Goal: Information Seeking & Learning: Learn about a topic

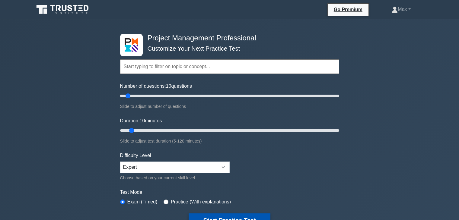
click at [210, 216] on button "Start Practice Test" at bounding box center [229, 221] width 81 height 14
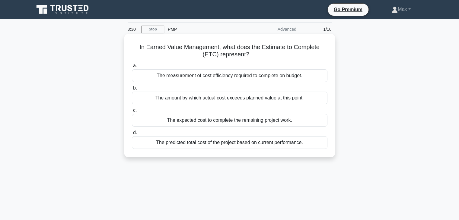
click at [241, 78] on div "The measurement of cost efficiency required to complete on budget." at bounding box center [229, 75] width 195 height 13
click at [132, 68] on input "a. The measurement of cost efficiency required to complete on budget." at bounding box center [132, 66] width 0 height 4
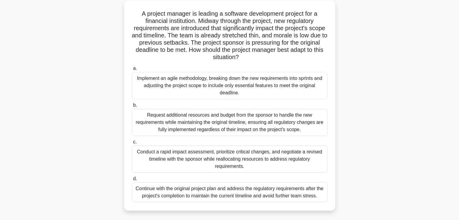
scroll to position [36, 0]
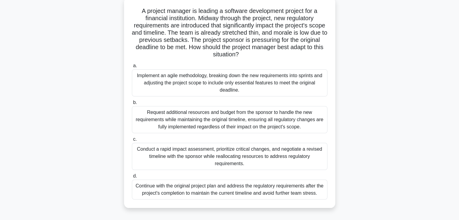
click at [256, 155] on div "Conduct a rapid impact assessment, prioritize critical changes, and negotiate a…" at bounding box center [229, 156] width 195 height 27
click at [132, 141] on input "c. Conduct a rapid impact assessment, prioritize critical changes, and negotiat…" at bounding box center [132, 140] width 0 height 4
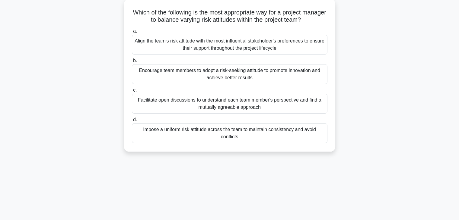
scroll to position [0, 0]
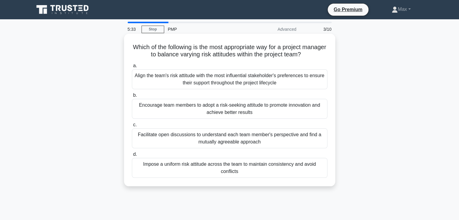
click at [239, 135] on div "Facilitate open discussions to understand each team member's perspective and fi…" at bounding box center [229, 139] width 195 height 20
click at [132, 127] on input "c. Facilitate open discussions to understand each team member's perspective and…" at bounding box center [132, 125] width 0 height 4
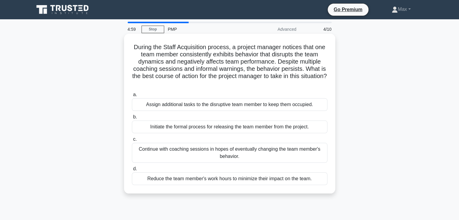
click at [226, 129] on div "Initiate the formal process for releasing the team member from the project." at bounding box center [229, 127] width 195 height 13
click at [132, 119] on input "b. Initiate the formal process for releasing the team member from the project." at bounding box center [132, 117] width 0 height 4
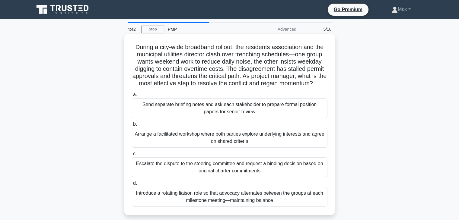
click at [224, 145] on div "Arrange a facilitated workshop where both parties explore underlying interests …" at bounding box center [229, 138] width 195 height 20
click at [132, 126] on input "b. Arrange a facilitated workshop where both parties explore underlying interes…" at bounding box center [132, 124] width 0 height 4
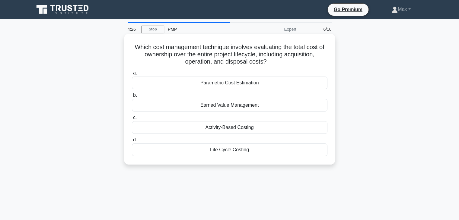
click at [222, 151] on div "Life Cycle Costing" at bounding box center [229, 150] width 195 height 13
click at [132, 142] on input "d. Life Cycle Costing" at bounding box center [132, 140] width 0 height 4
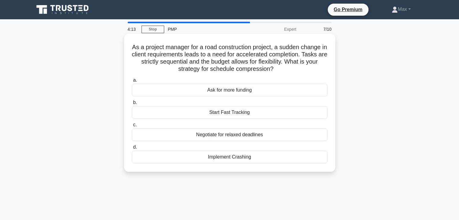
click at [235, 113] on div "Start Fast Tracking" at bounding box center [229, 112] width 195 height 13
click at [132, 105] on input "b. Start Fast Tracking" at bounding box center [132, 103] width 0 height 4
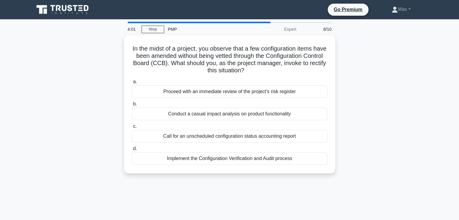
click at [235, 113] on div "Conduct a casual impact analysis on product functionality" at bounding box center [229, 114] width 195 height 13
click at [132, 106] on input "b. Conduct a casual impact analysis on product functionality" at bounding box center [132, 104] width 0 height 4
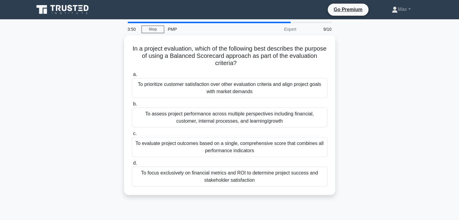
click at [235, 113] on div "To assess project performance across multiple perspectives including financial,…" at bounding box center [229, 118] width 195 height 20
click at [132, 106] on input "b. To assess project performance across multiple perspectives including financi…" at bounding box center [132, 104] width 0 height 4
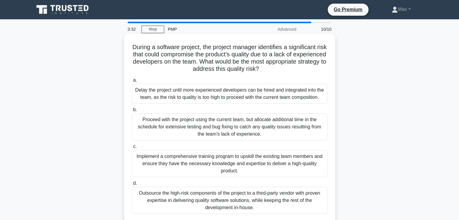
click at [222, 162] on div "Implement a comprehensive training program to upskill the existing team members…" at bounding box center [229, 163] width 195 height 27
click at [132, 149] on input "c. Implement a comprehensive training program to upskill the existing team memb…" at bounding box center [132, 147] width 0 height 4
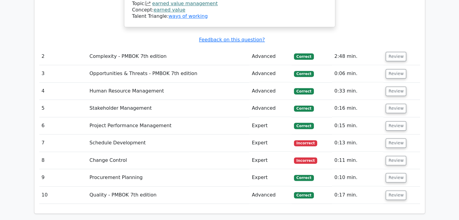
scroll to position [796, 0]
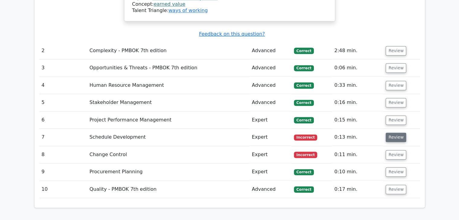
click at [396, 133] on button "Review" at bounding box center [396, 137] width 21 height 9
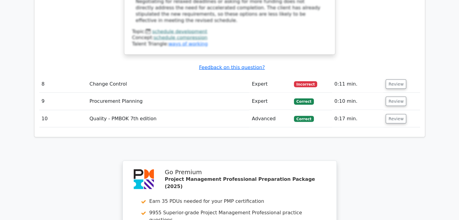
scroll to position [1158, 0]
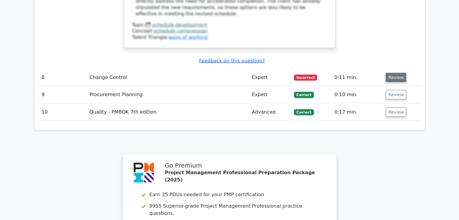
click at [395, 73] on button "Review" at bounding box center [396, 77] width 21 height 9
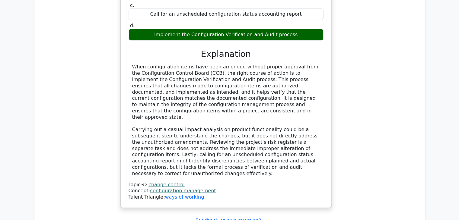
scroll to position [1315, 0]
